Goal: Task Accomplishment & Management: Use online tool/utility

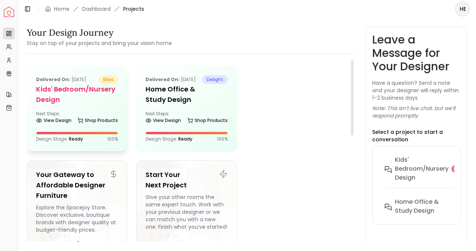
click at [74, 120] on div "View Design Shop Products" at bounding box center [77, 121] width 82 height 7
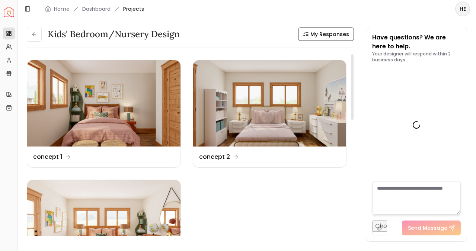
scroll to position [2391, 0]
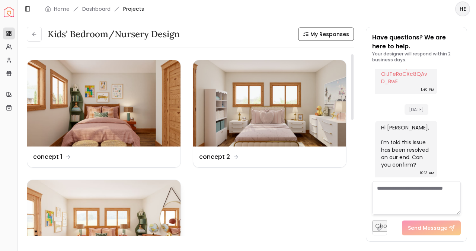
click at [141, 193] on img at bounding box center [103, 223] width 153 height 86
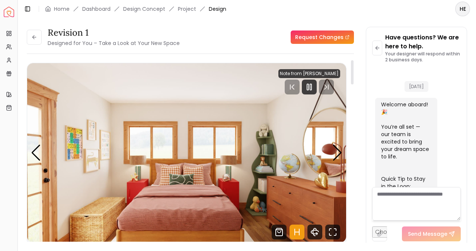
scroll to position [2385, 0]
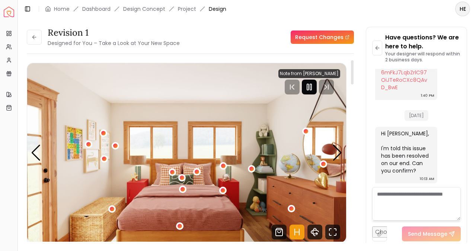
click at [310, 89] on icon "Pause" at bounding box center [309, 87] width 9 height 9
click at [405, 203] on textarea at bounding box center [416, 203] width 88 height 33
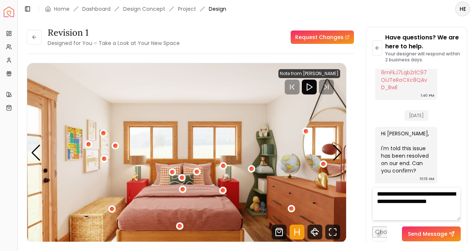
type textarea "**********"
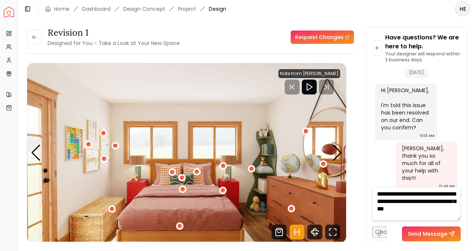
scroll to position [0, 0]
type textarea "**********"
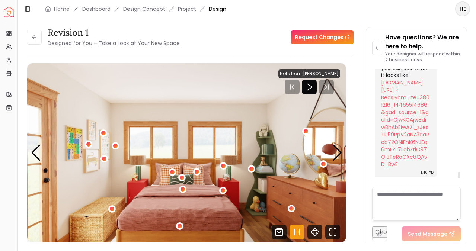
scroll to position [2306, 0]
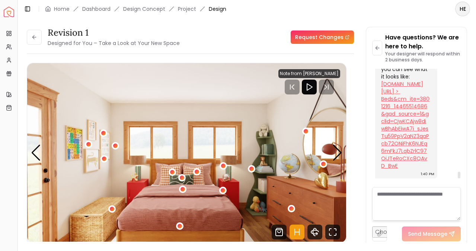
click at [408, 109] on link "[DOMAIN_NAME][URL] > Beds&cm_ite=3801216_14465514686&gad_source=1&gclid=CjwKCAj…" at bounding box center [405, 124] width 48 height 89
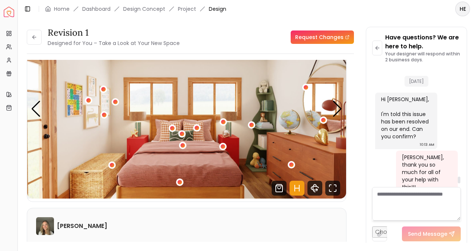
scroll to position [2493, 0]
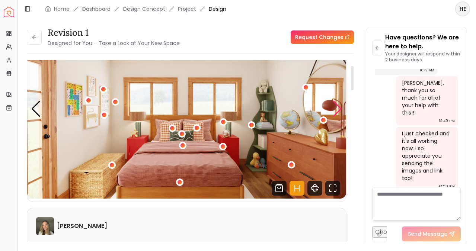
click at [337, 106] on div "Next slide" at bounding box center [337, 109] width 10 height 16
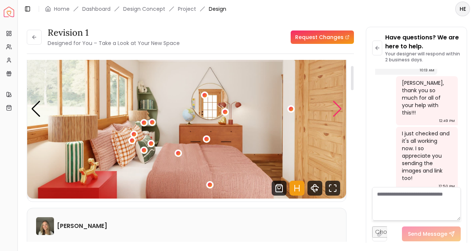
click at [337, 106] on div "Next slide" at bounding box center [337, 109] width 10 height 16
